Goal: Task Accomplishment & Management: Complete application form

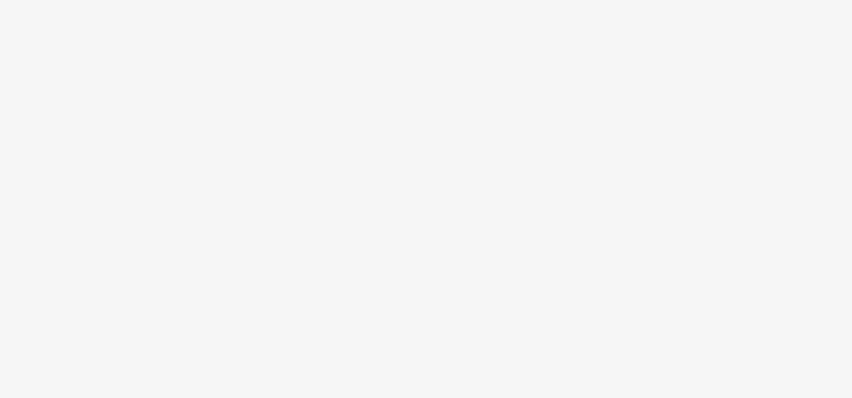
click at [302, 267] on body at bounding box center [426, 199] width 852 height 398
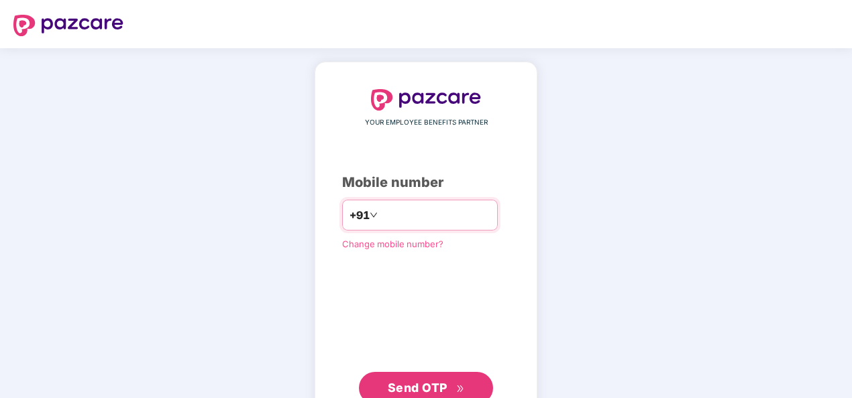
click at [421, 217] on input "number" at bounding box center [435, 215] width 110 height 21
click at [412, 384] on span "Send OTP" at bounding box center [418, 388] width 60 height 14
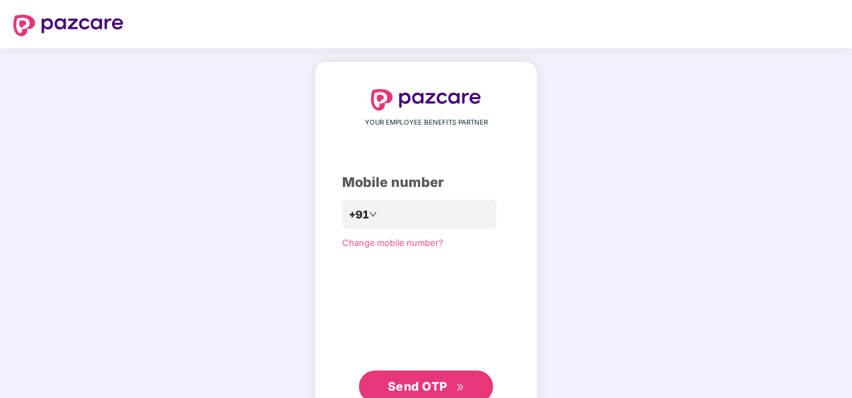
click at [415, 375] on button "Send OTP" at bounding box center [426, 387] width 134 height 32
click at [697, 334] on div "**********" at bounding box center [426, 246] width 852 height 396
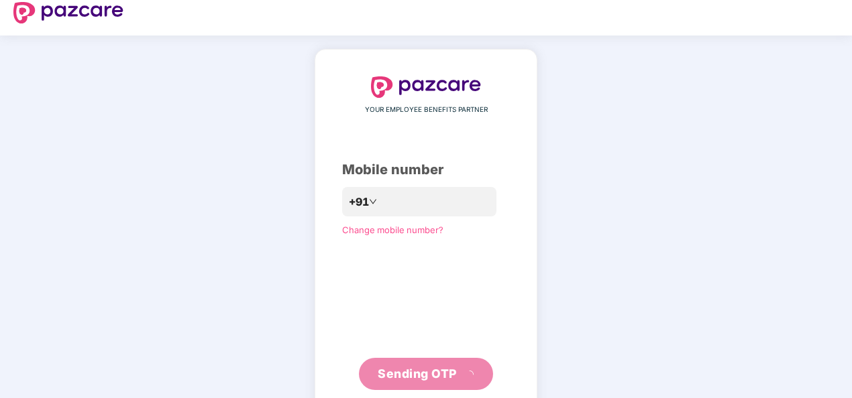
scroll to position [44, 0]
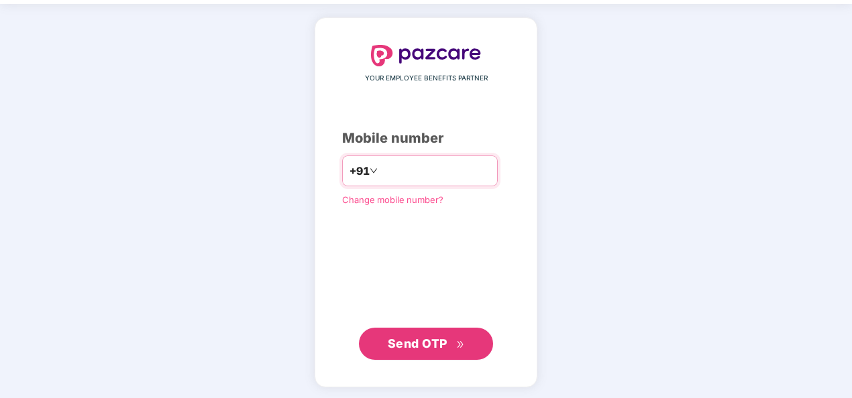
click at [380, 172] on input "**********" at bounding box center [435, 170] width 110 height 21
type input "**********"
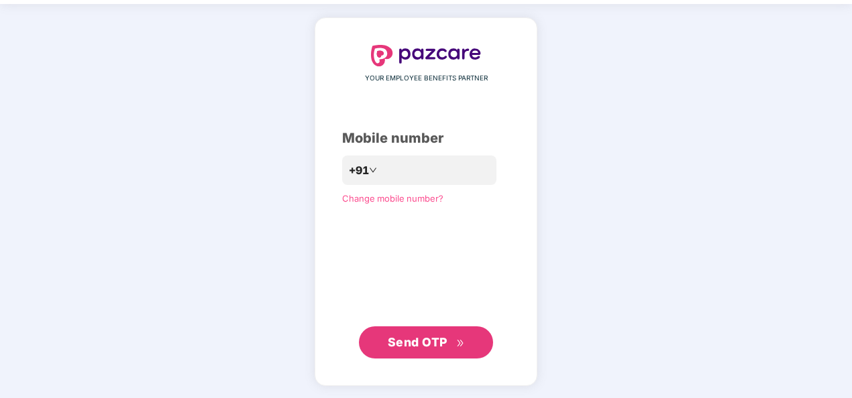
click at [444, 338] on span "Send OTP" at bounding box center [418, 342] width 60 height 14
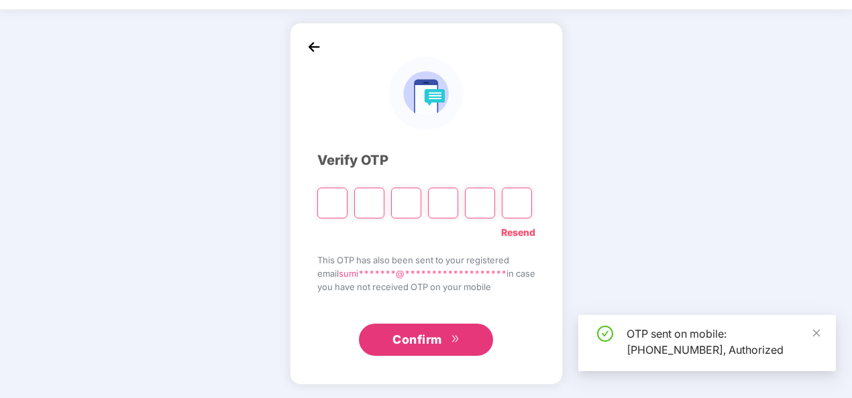
scroll to position [39, 0]
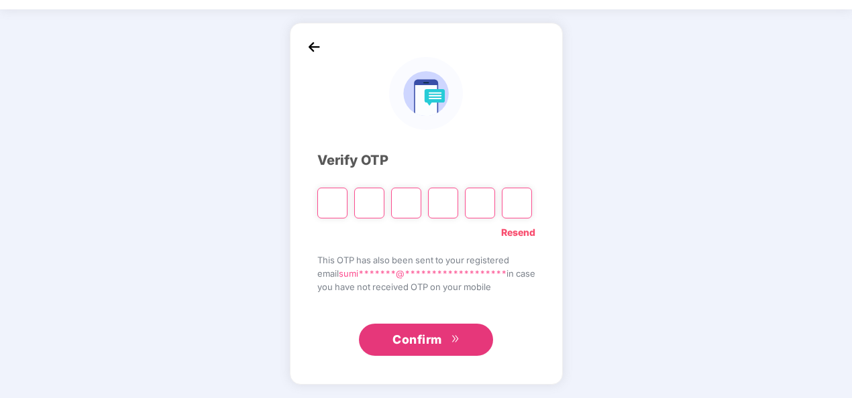
click at [325, 203] on input "Please enter verification code. Digit 1" at bounding box center [332, 203] width 30 height 31
type input "*"
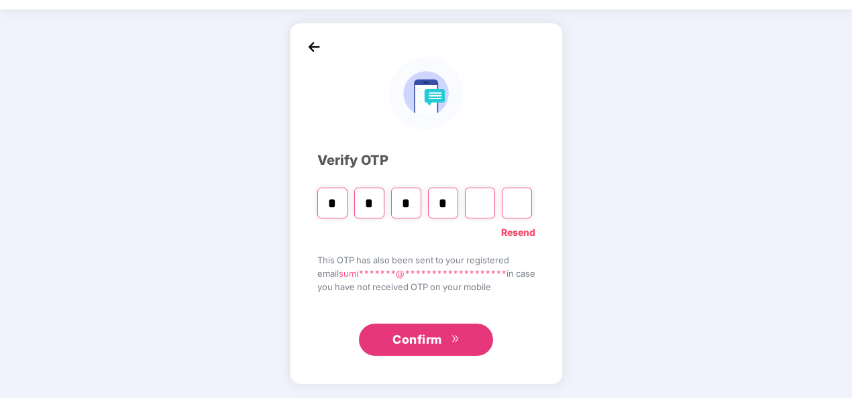
type input "*"
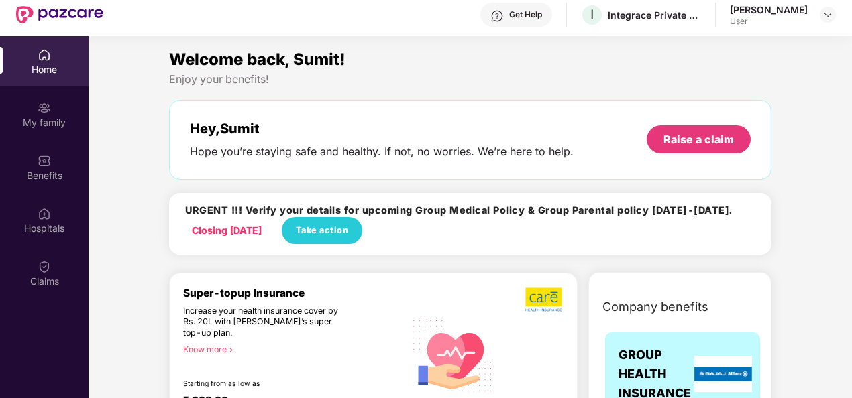
click at [190, 226] on div "Closing in 5 days Take action" at bounding box center [273, 230] width 177 height 27
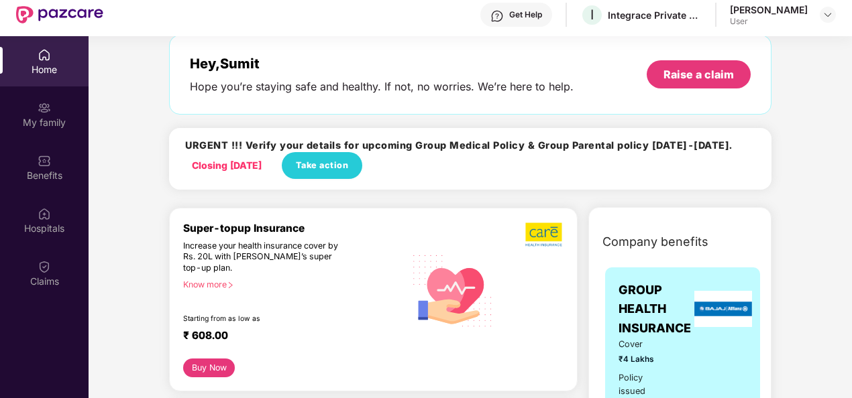
scroll to position [66, 0]
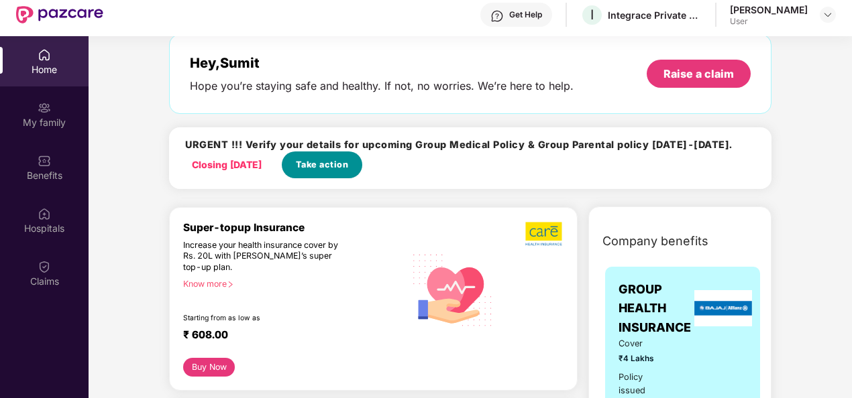
click at [348, 158] on span "Take action" at bounding box center [322, 164] width 53 height 13
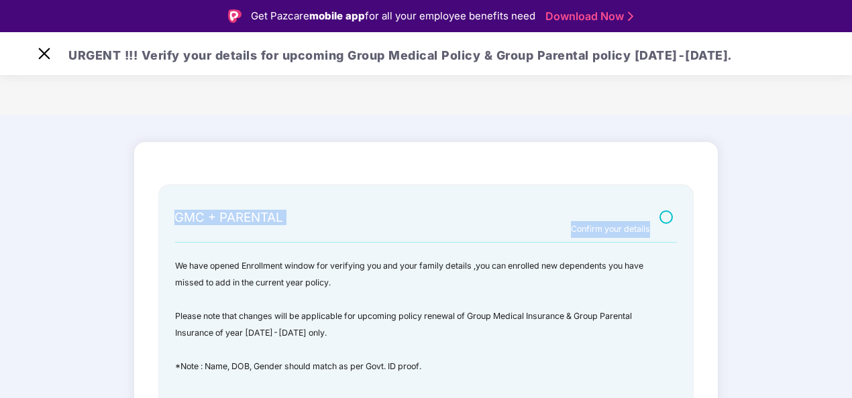
drag, startPoint x: 848, startPoint y: 137, endPoint x: 837, endPoint y: 247, distance: 111.2
click at [837, 247] on main "GMC + PARENTAL Confirm your details We have opened Enrollment window for verify…" at bounding box center [426, 315] width 852 height 400
drag, startPoint x: 837, startPoint y: 247, endPoint x: 760, endPoint y: 256, distance: 76.9
click at [760, 256] on main "GMC + PARENTAL Confirm your details We have opened Enrollment window for verify…" at bounding box center [426, 315] width 852 height 400
click at [683, 346] on div "GMC + PARENTAL Confirm your details We have opened Enrollment window for verify…" at bounding box center [425, 304] width 535 height 241
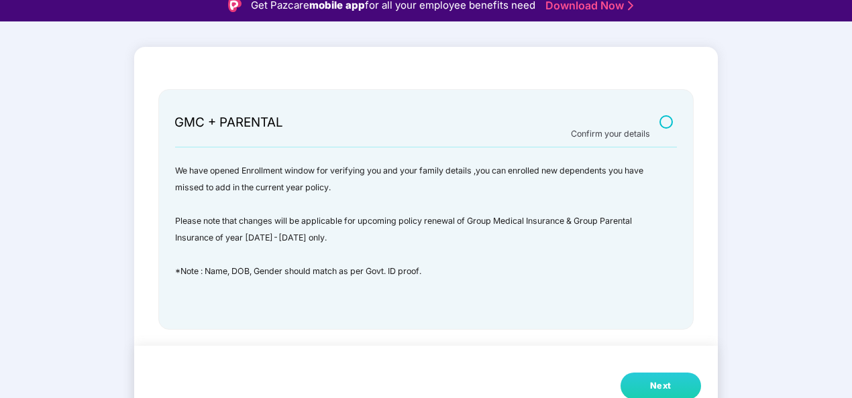
scroll to position [32, 0]
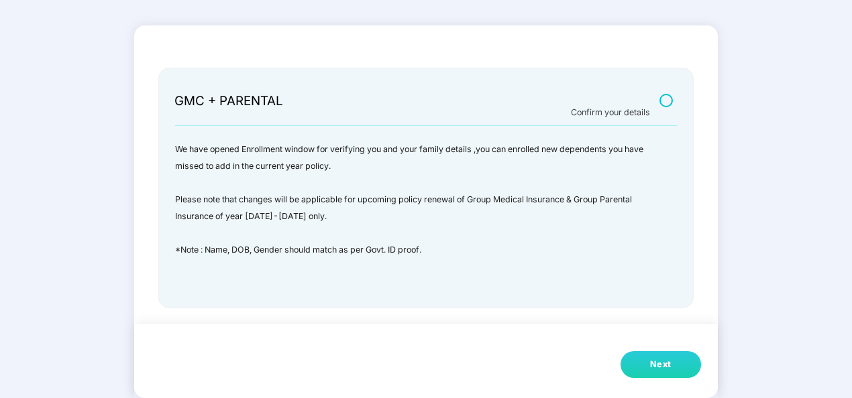
click at [650, 367] on div "Next" at bounding box center [660, 364] width 21 height 13
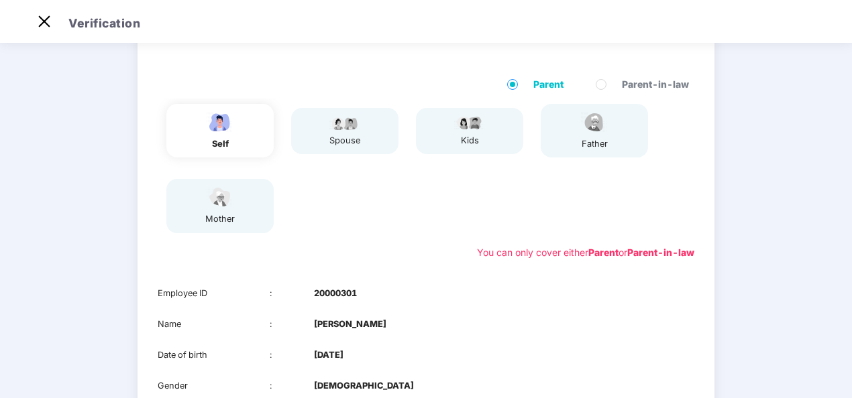
drag, startPoint x: 850, startPoint y: 144, endPoint x: 841, endPoint y: 211, distance: 67.6
click at [841, 211] on div "01 Verify members 02 Review members 03 Submit Modification will not be allowed …" at bounding box center [426, 258] width 852 height 593
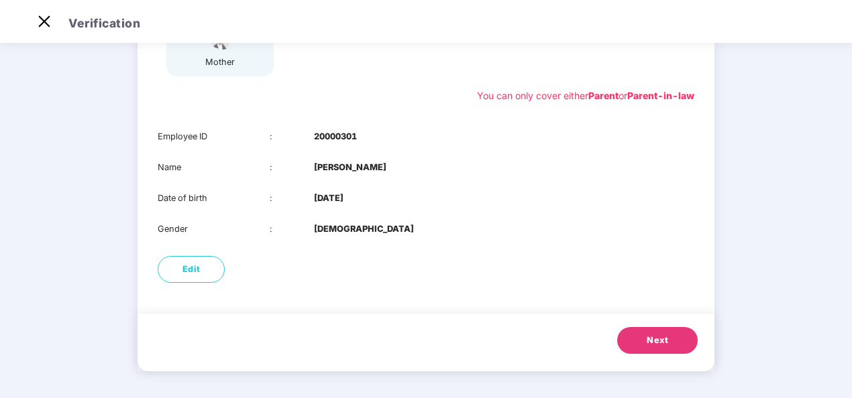
click at [661, 346] on span "Next" at bounding box center [656, 340] width 21 height 13
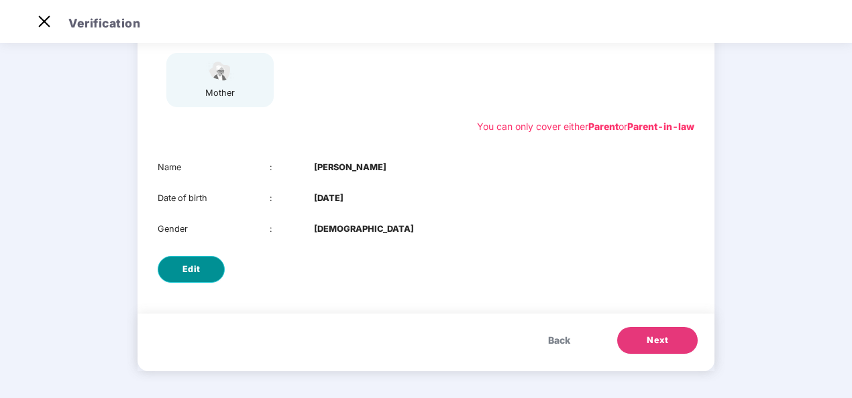
click at [202, 268] on button "Edit" at bounding box center [191, 269] width 67 height 27
select select "******"
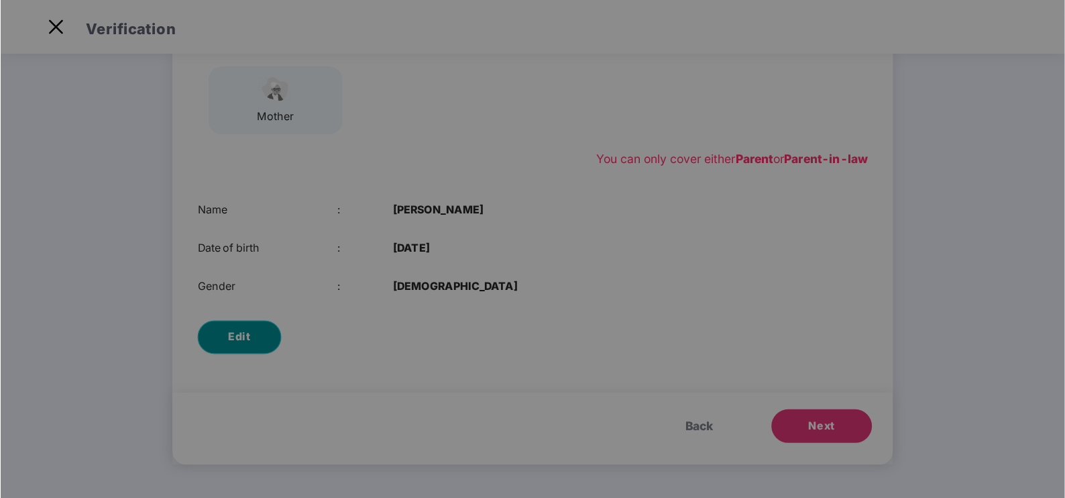
scroll to position [0, 0]
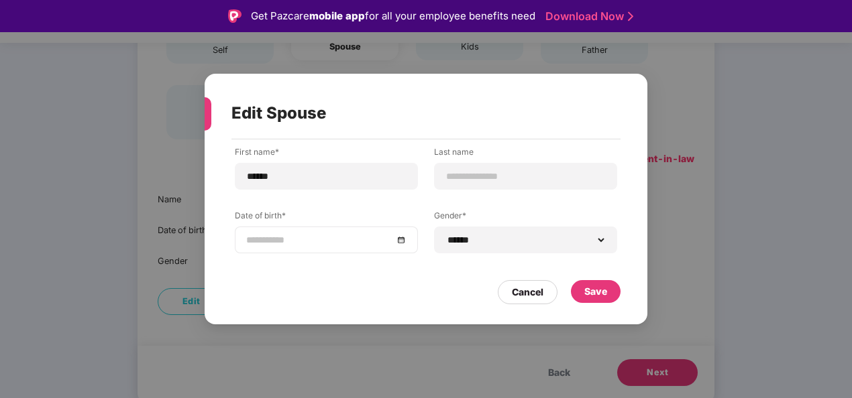
click at [372, 241] on input at bounding box center [319, 240] width 147 height 15
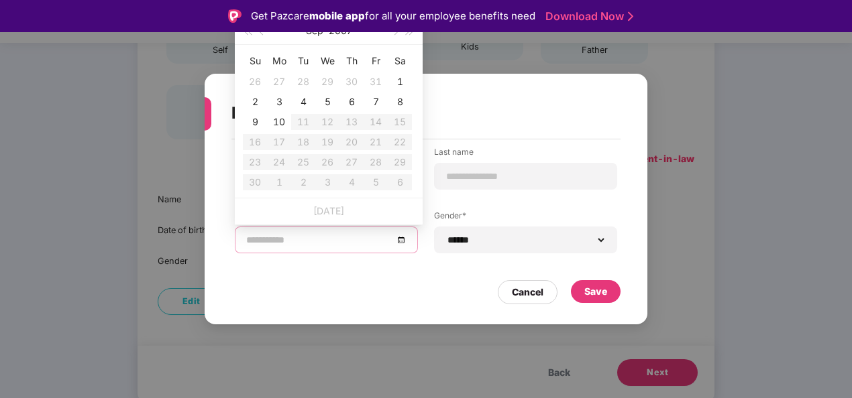
type input "**********"
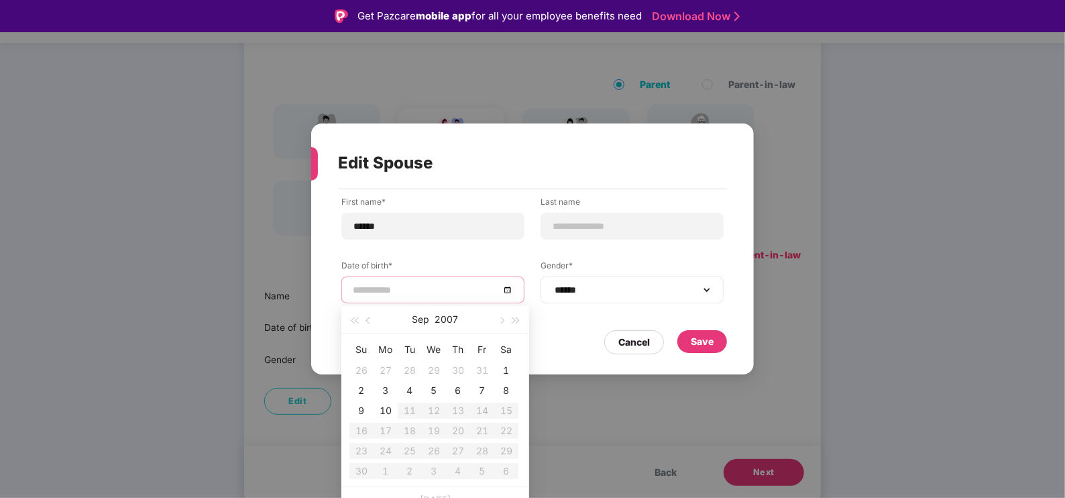
scroll to position [118, 0]
click at [445, 314] on button "2007" at bounding box center [446, 319] width 23 height 27
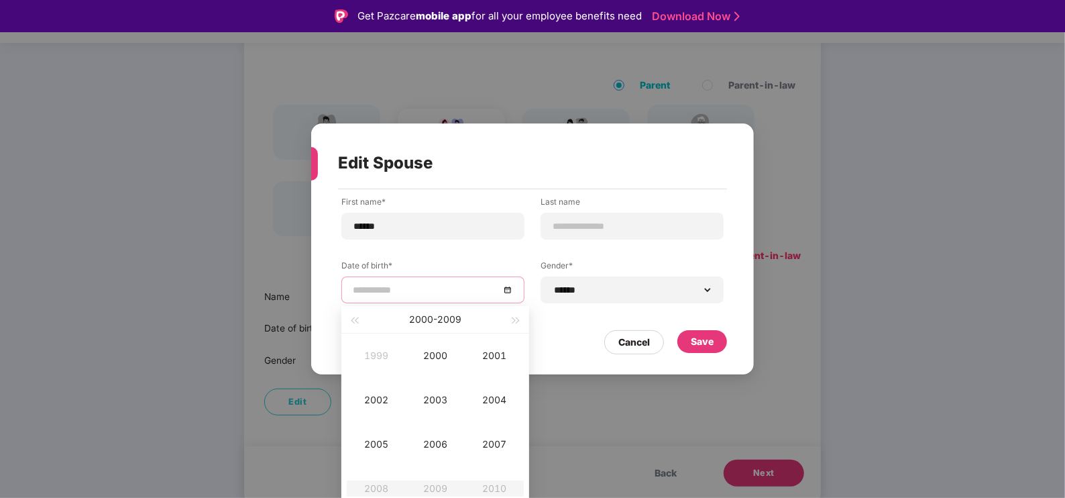
type input "**********"
click at [353, 319] on span "button" at bounding box center [354, 320] width 7 height 7
type input "**********"
click at [381, 398] on div "1988" at bounding box center [376, 488] width 40 height 16
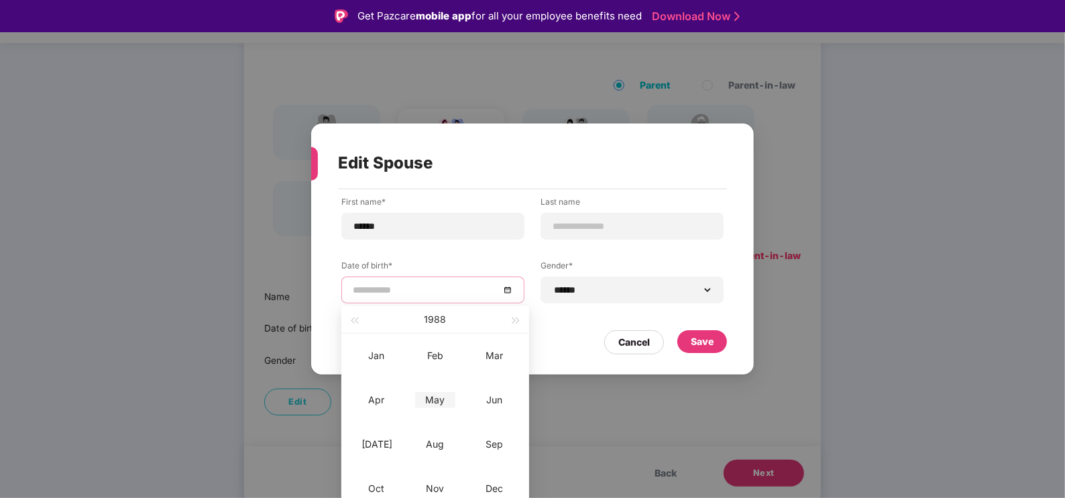
type input "**********"
click at [440, 397] on div "May" at bounding box center [435, 400] width 40 height 16
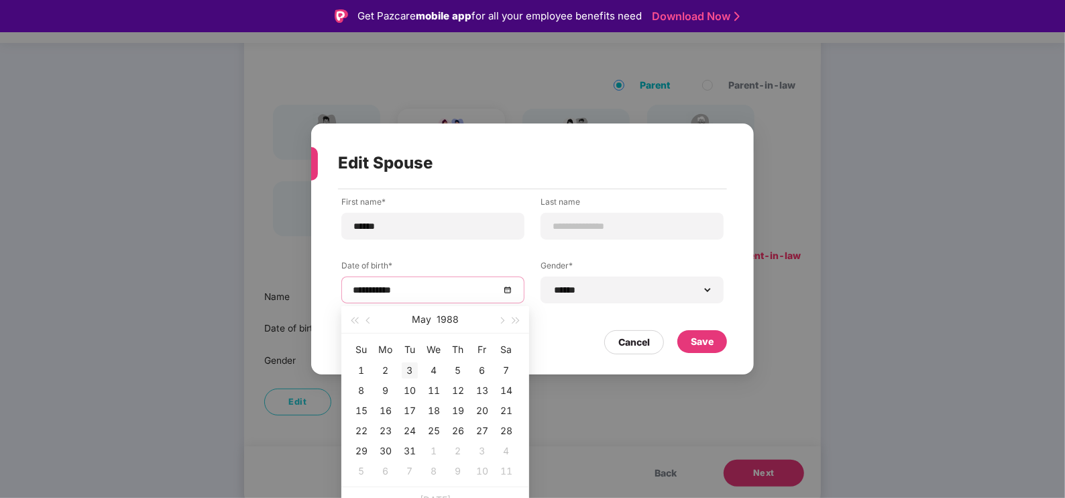
type input "**********"
click at [361, 369] on div "1" at bounding box center [361, 370] width 16 height 16
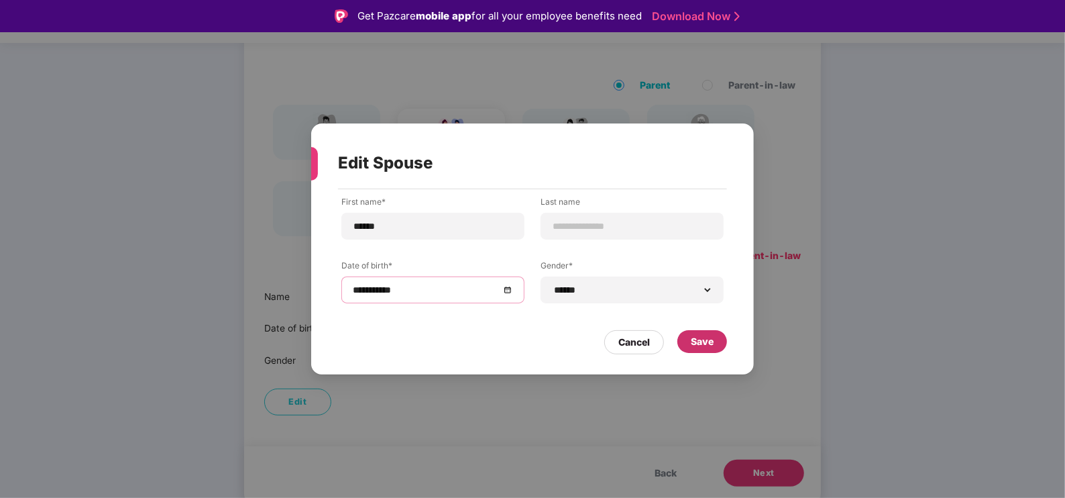
click at [714, 339] on div "Save" at bounding box center [702, 341] width 50 height 23
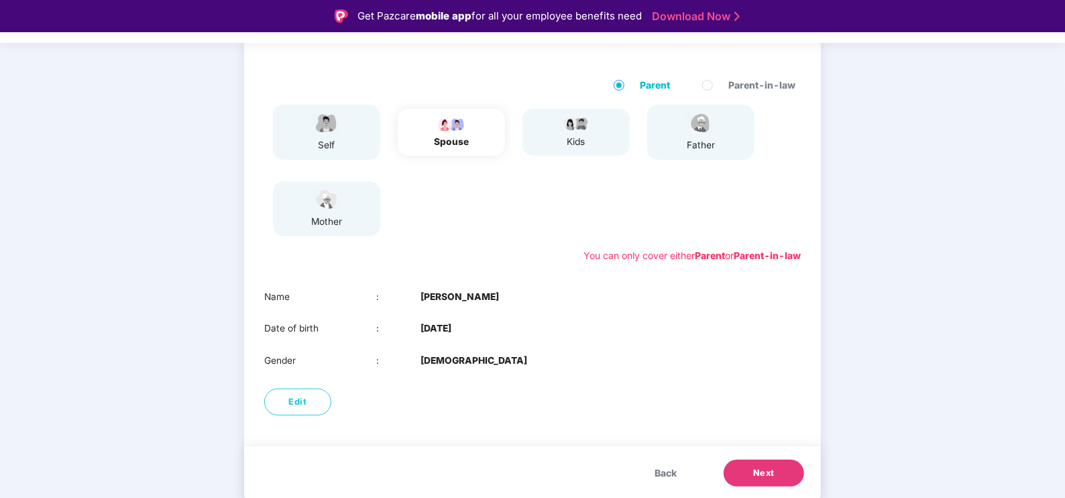
click at [756, 398] on span "Next" at bounding box center [763, 472] width 21 height 13
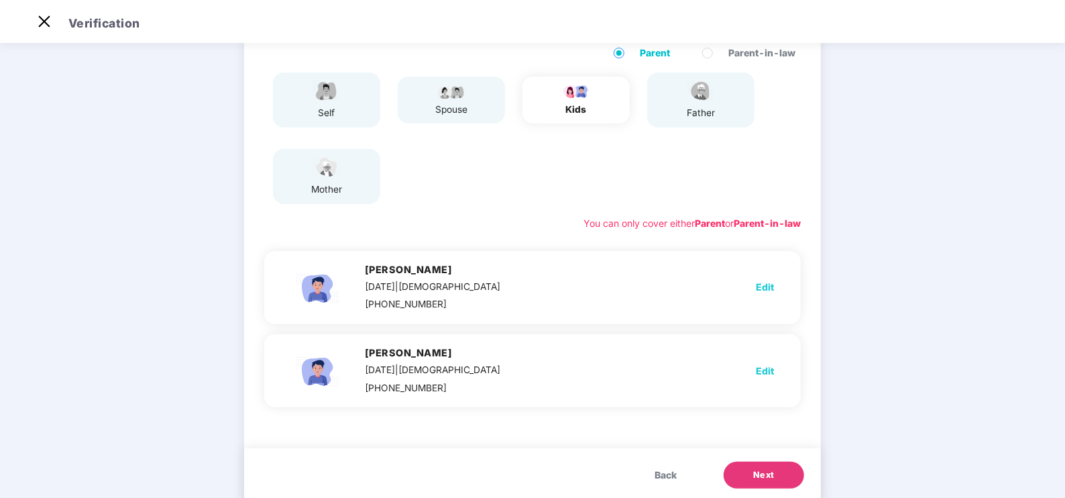
click at [750, 398] on button "Next" at bounding box center [764, 474] width 80 height 27
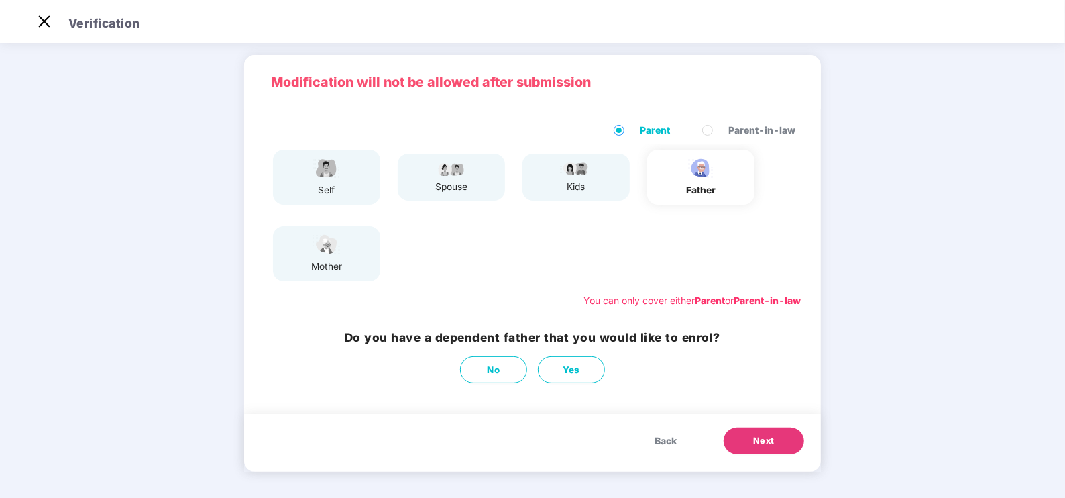
click at [748, 398] on button "Next" at bounding box center [764, 440] width 80 height 27
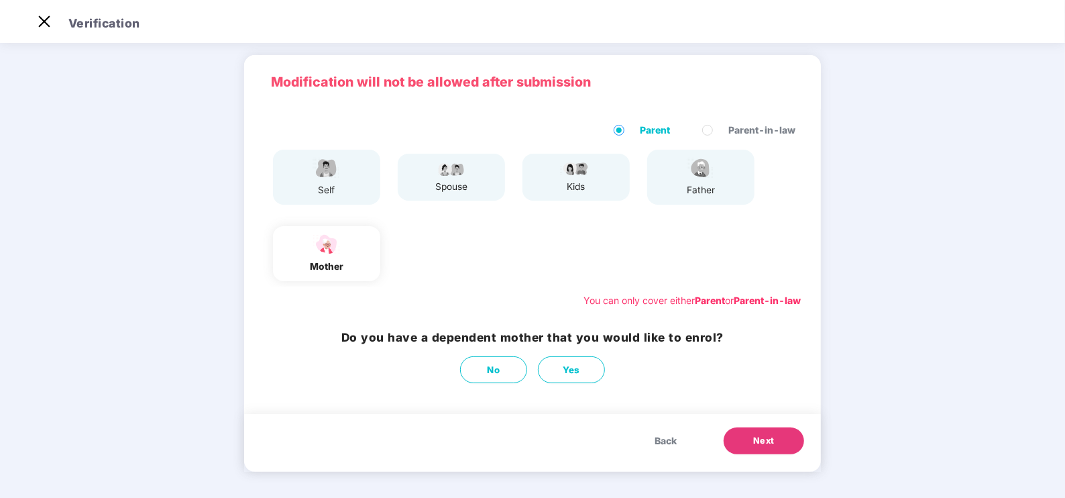
click at [748, 398] on button "Next" at bounding box center [764, 440] width 80 height 27
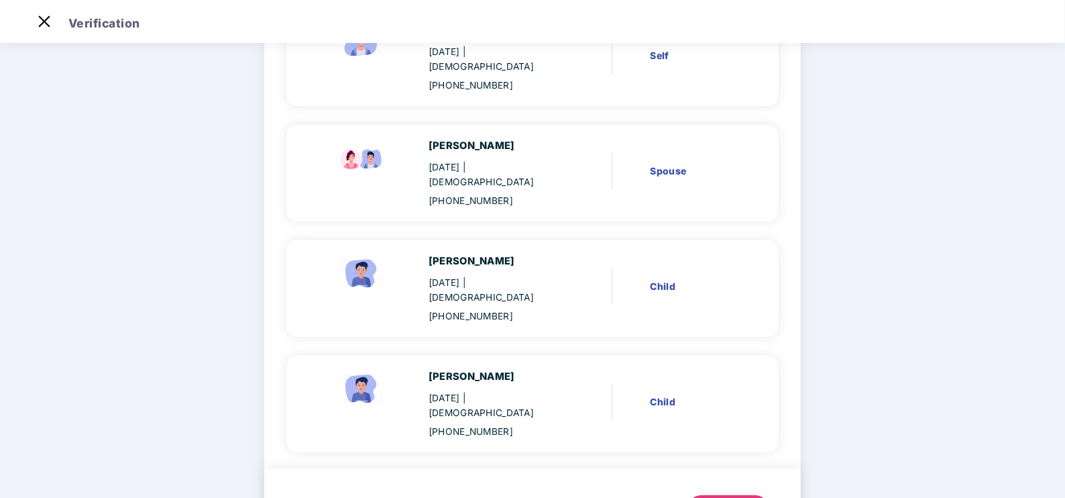
scroll to position [178, 0]
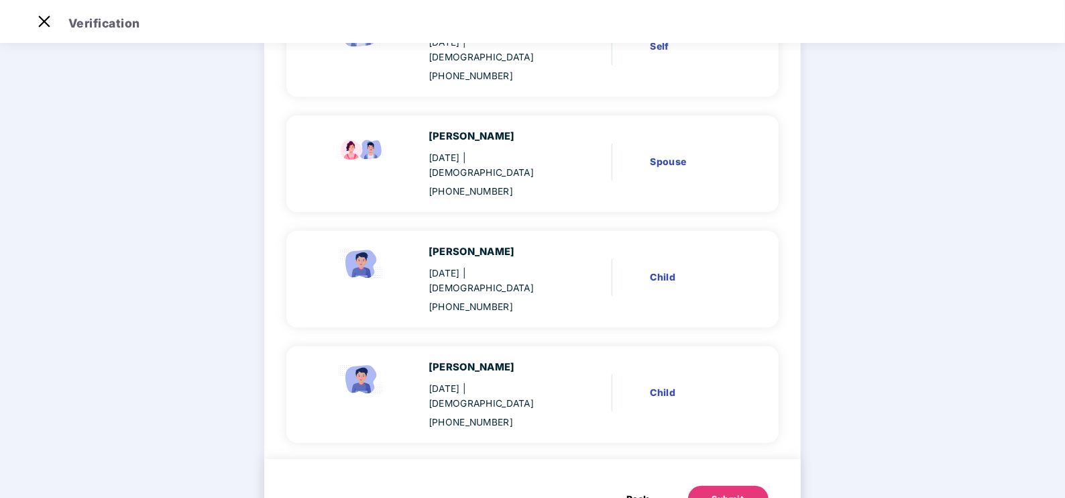
click at [722, 398] on div "Submit" at bounding box center [728, 498] width 32 height 13
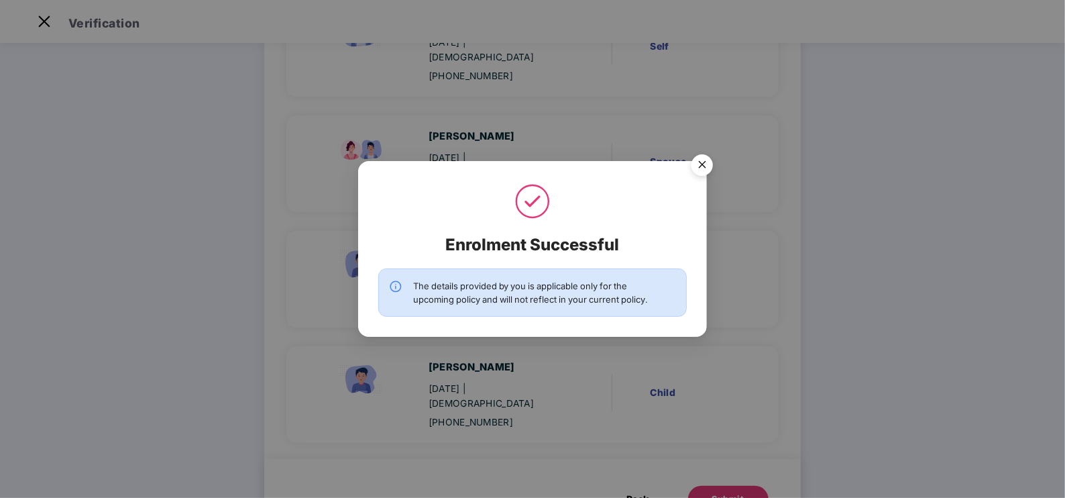
click at [709, 161] on img "Close" at bounding box center [702, 167] width 38 height 38
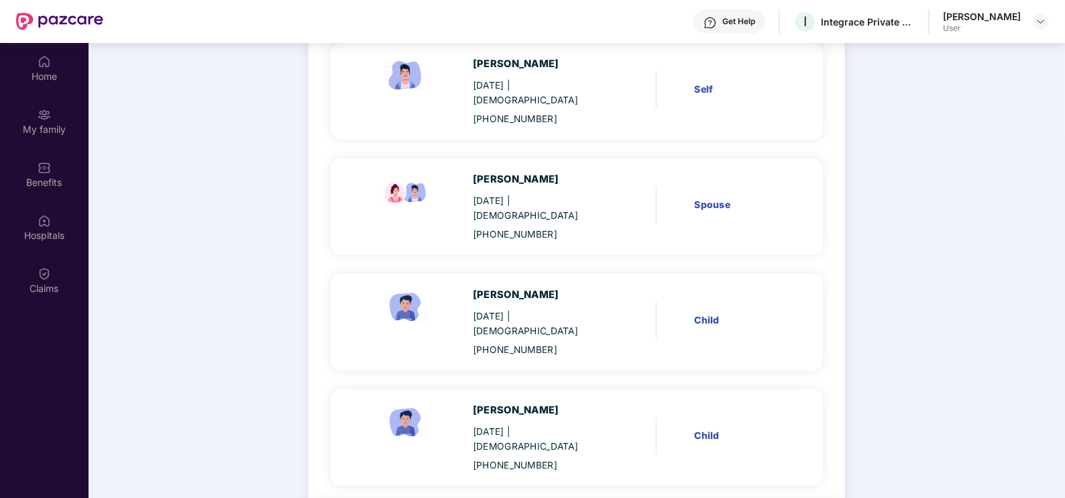
scroll to position [74, 0]
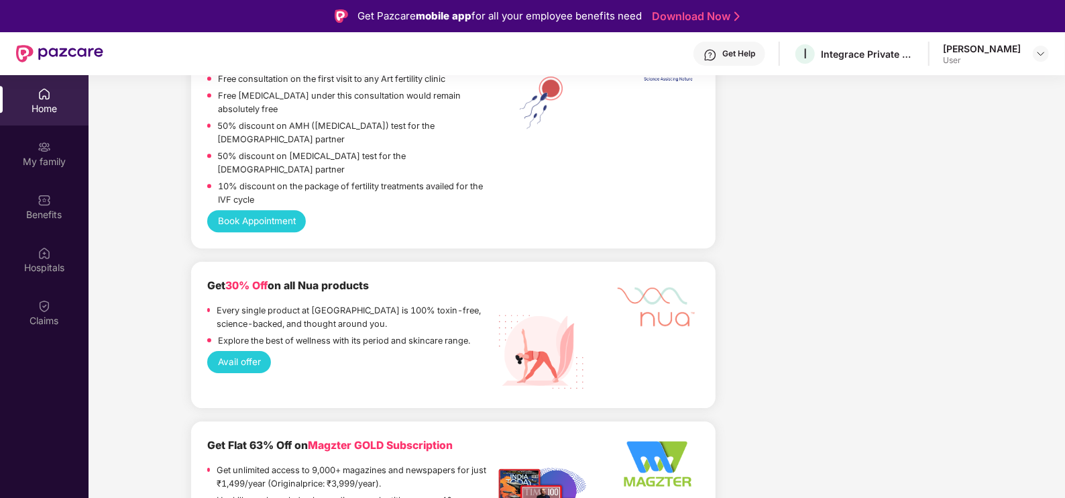
scroll to position [2986, 0]
